Goal: Navigation & Orientation: Find specific page/section

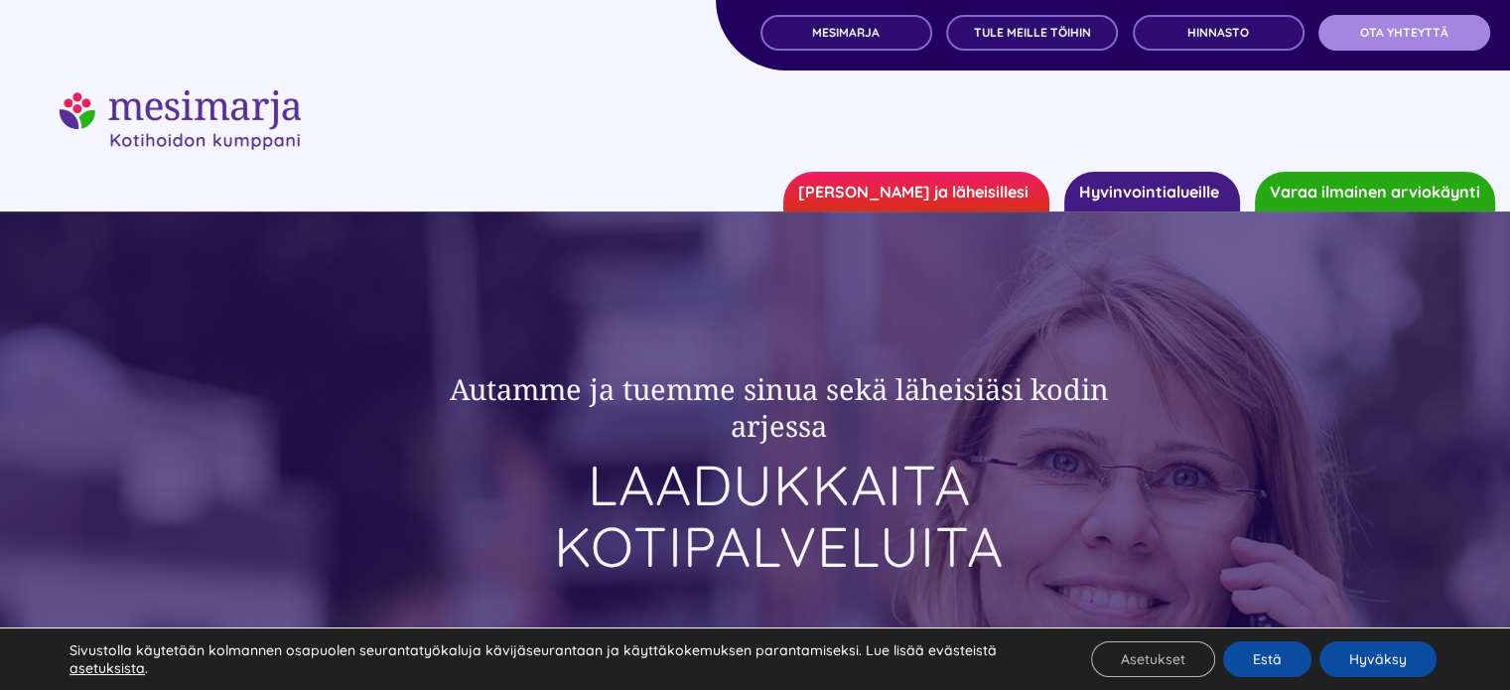
click at [1386, 38] on span "OTA YHTEYTTÄ" at bounding box center [1404, 33] width 88 height 14
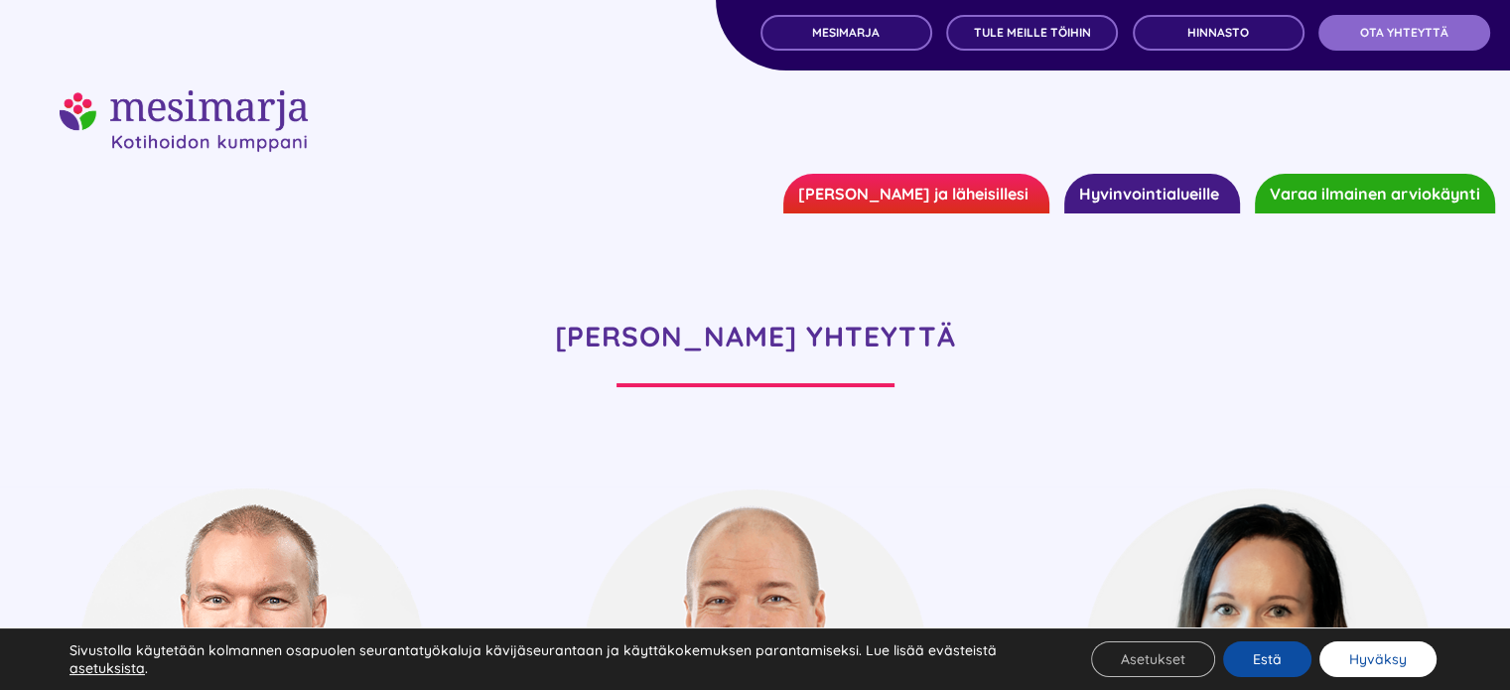
click at [1378, 660] on button "Hyväksy" at bounding box center [1378, 659] width 117 height 36
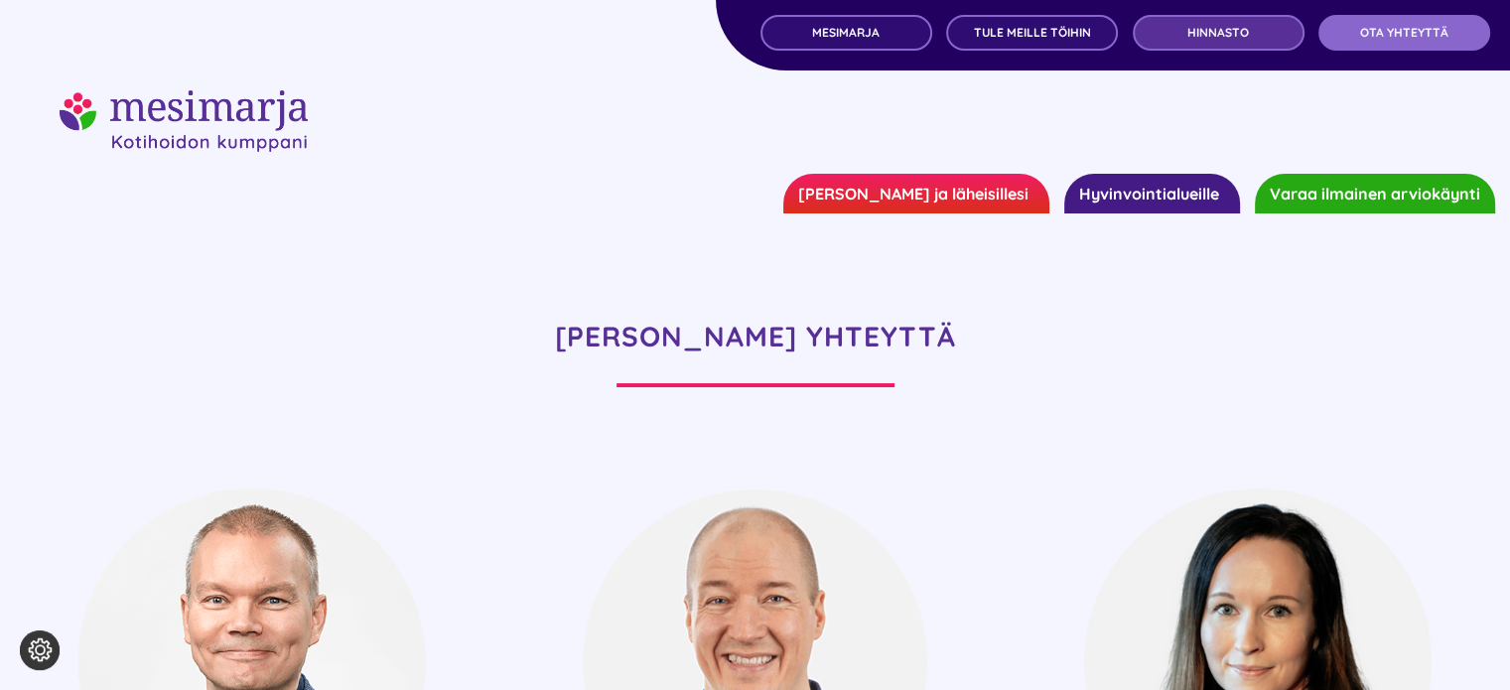
click at [1223, 36] on span "Hinnasto" at bounding box center [1219, 33] width 62 height 14
click at [812, 25] on link "MESIMARJA" at bounding box center [847, 33] width 172 height 36
